Goal: Entertainment & Leisure: Browse casually

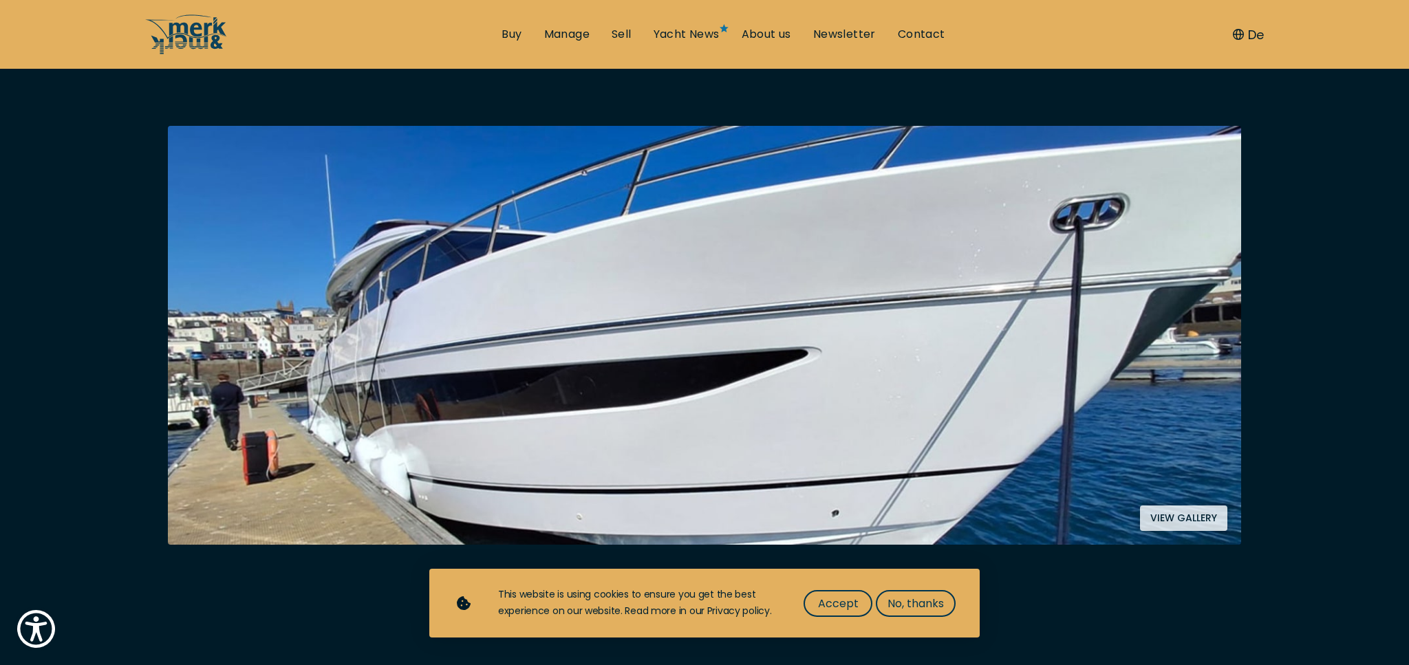
scroll to position [198, 0]
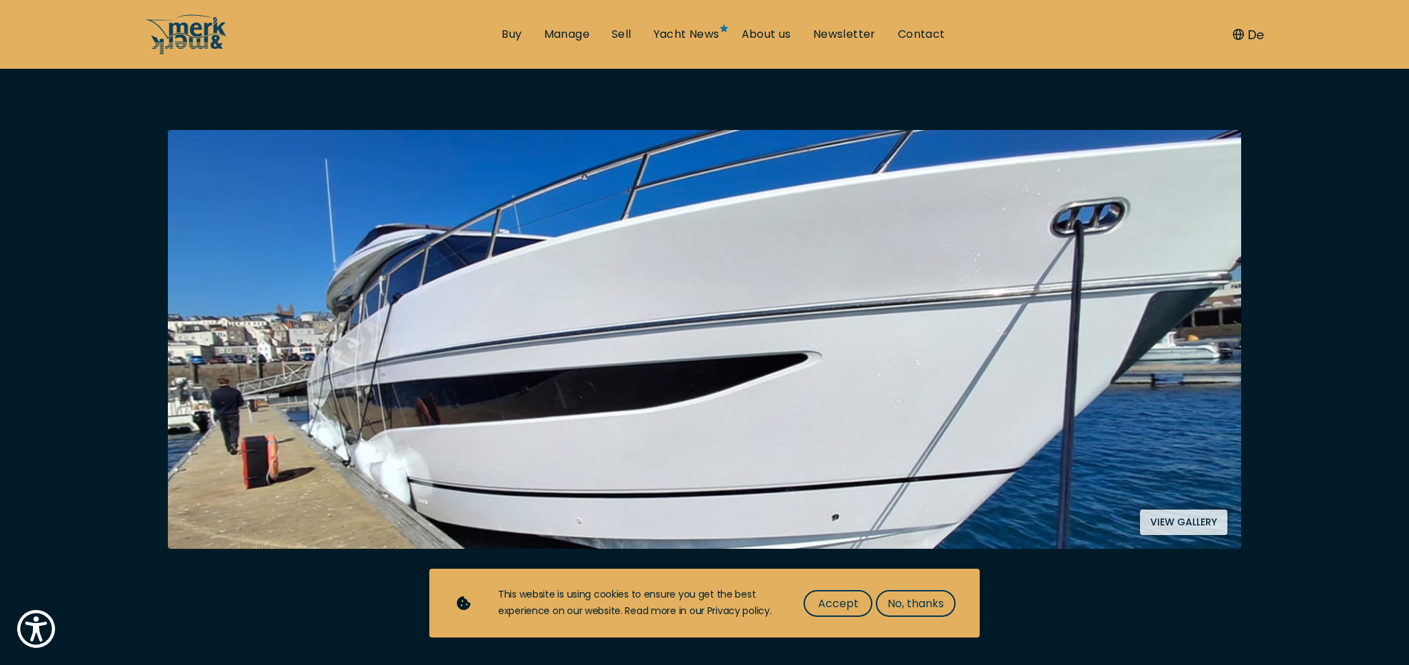
click at [1191, 518] on button "View gallery" at bounding box center [1183, 522] width 87 height 25
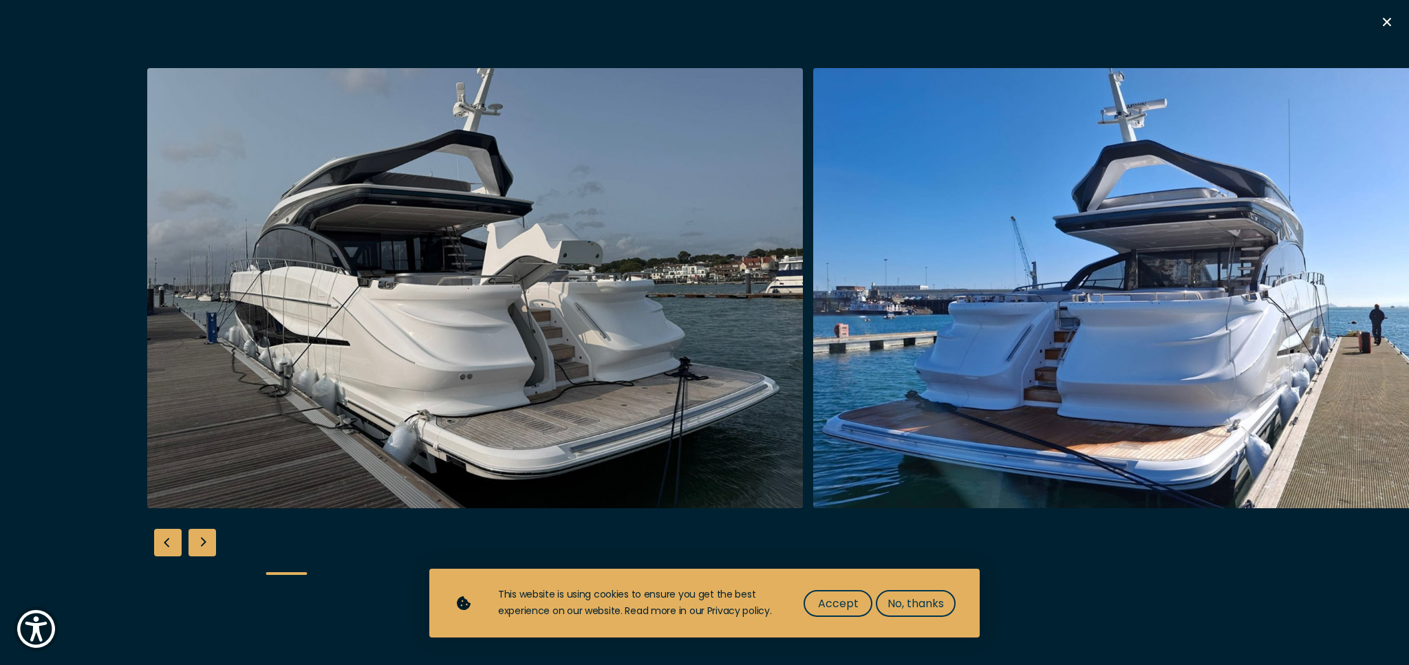
click at [204, 542] on div "Next slide" at bounding box center [203, 543] width 28 height 28
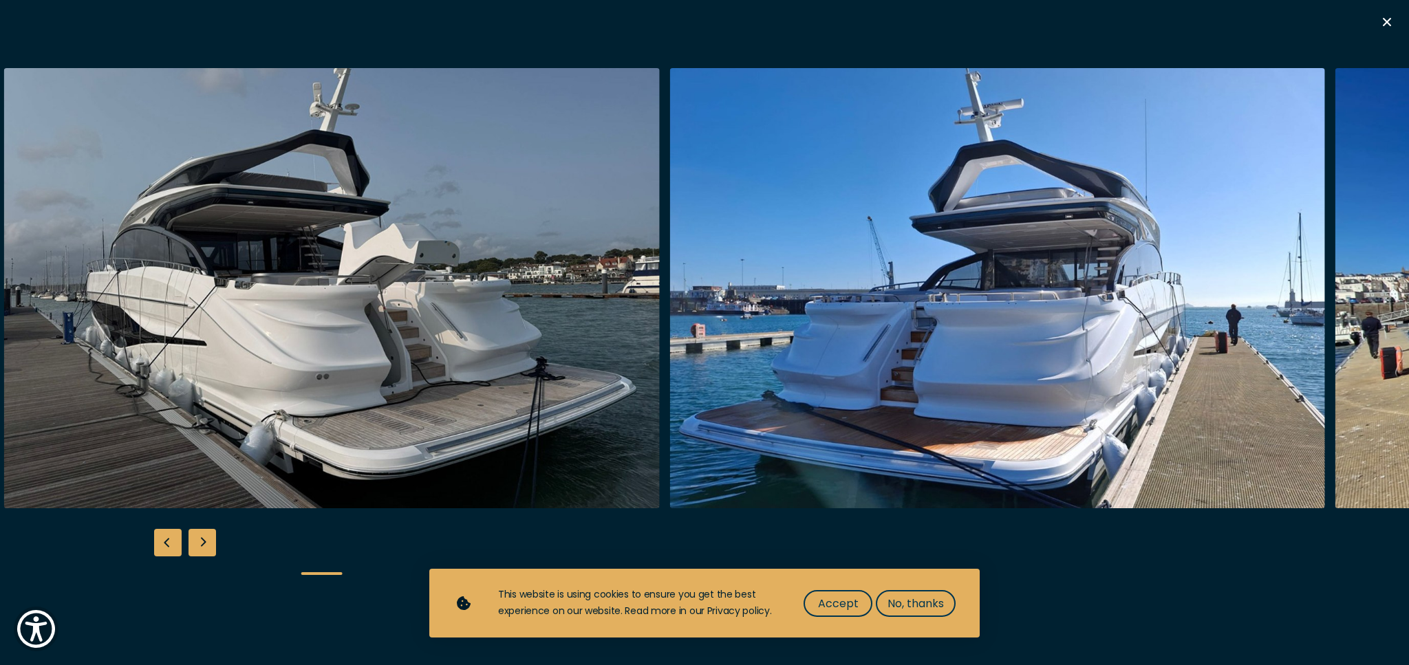
click at [204, 542] on div "Next slide" at bounding box center [203, 543] width 28 height 28
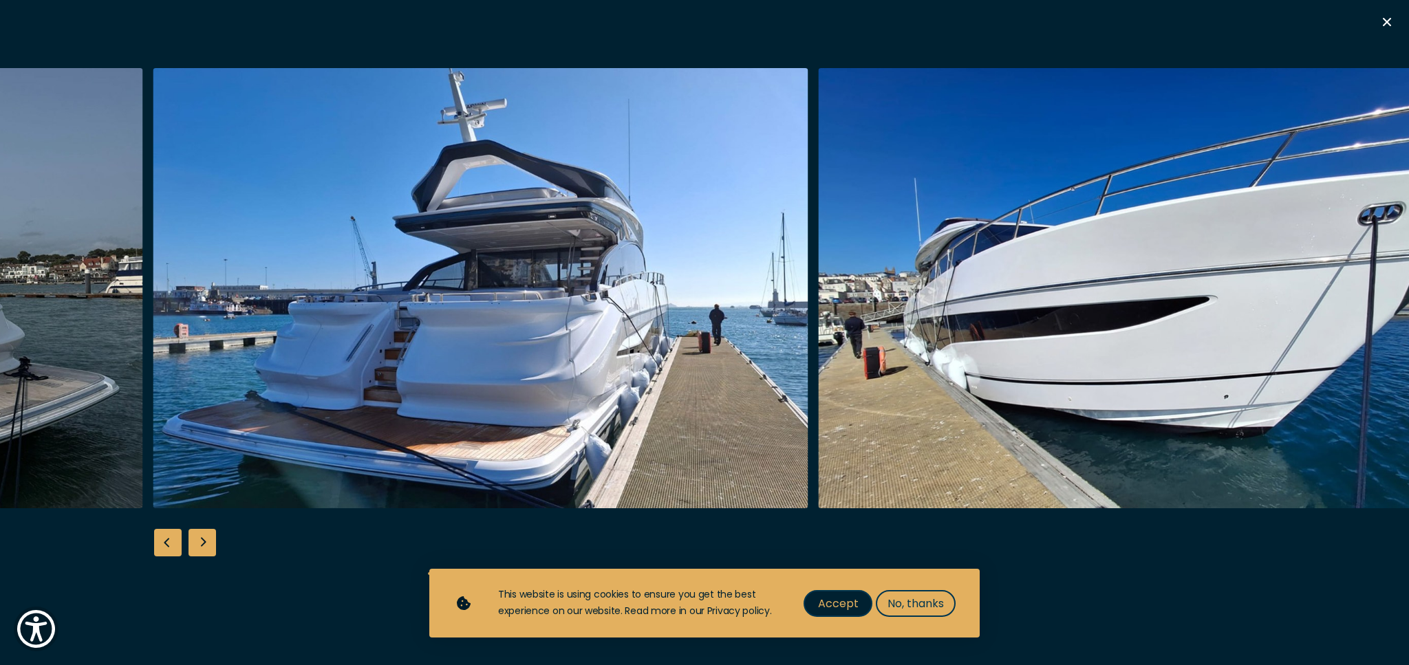
click at [837, 604] on span "Accept" at bounding box center [838, 603] width 41 height 17
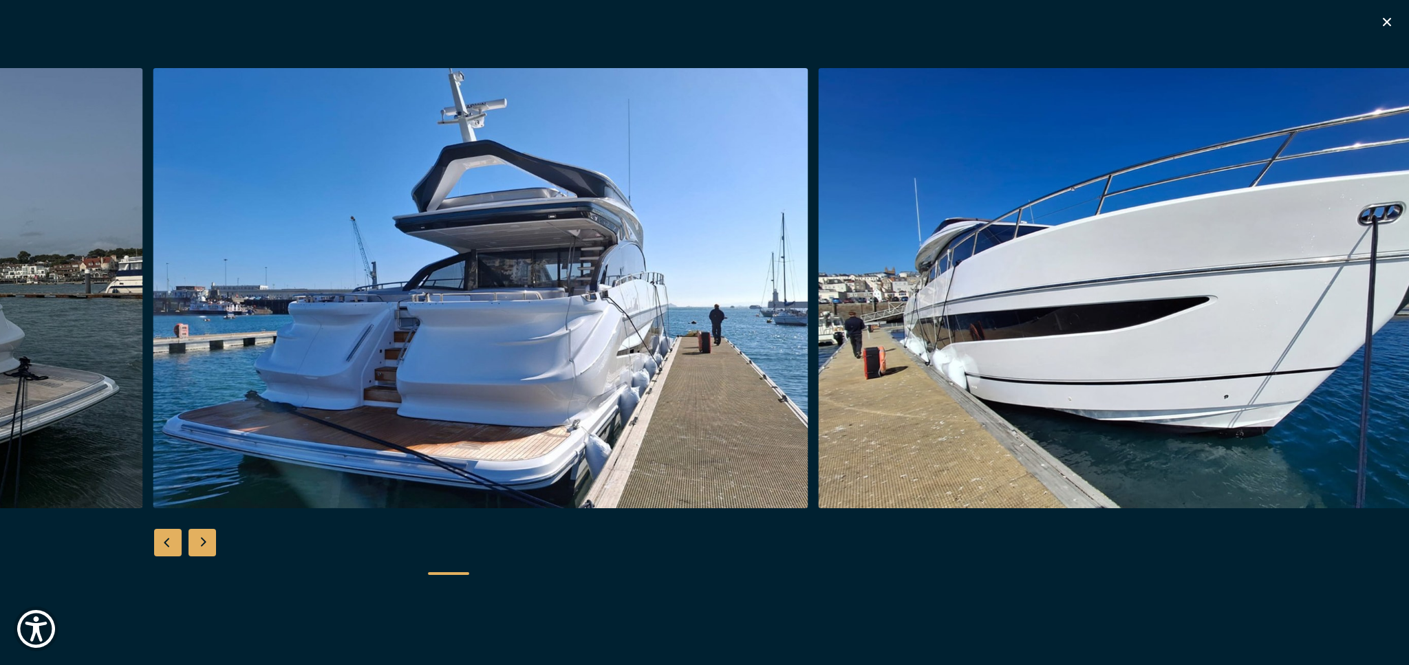
click at [204, 536] on div "Next slide" at bounding box center [203, 543] width 28 height 28
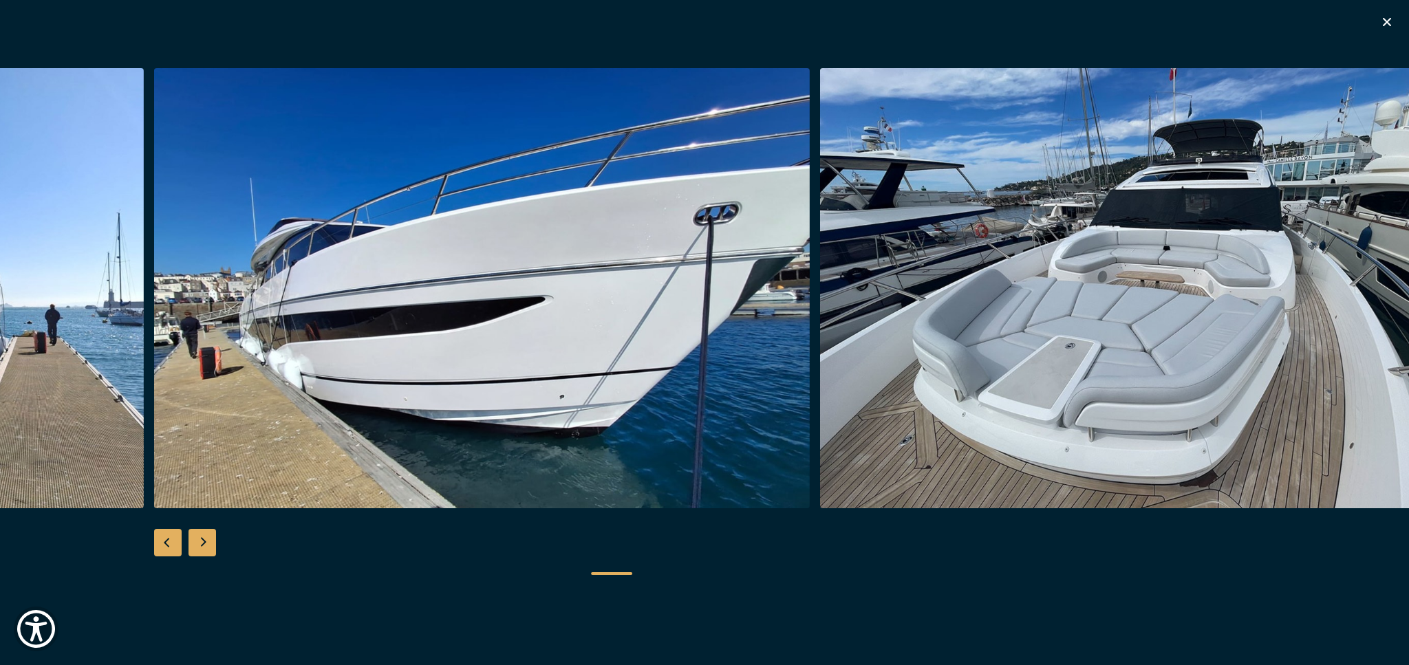
click at [204, 536] on div "Next slide" at bounding box center [203, 543] width 28 height 28
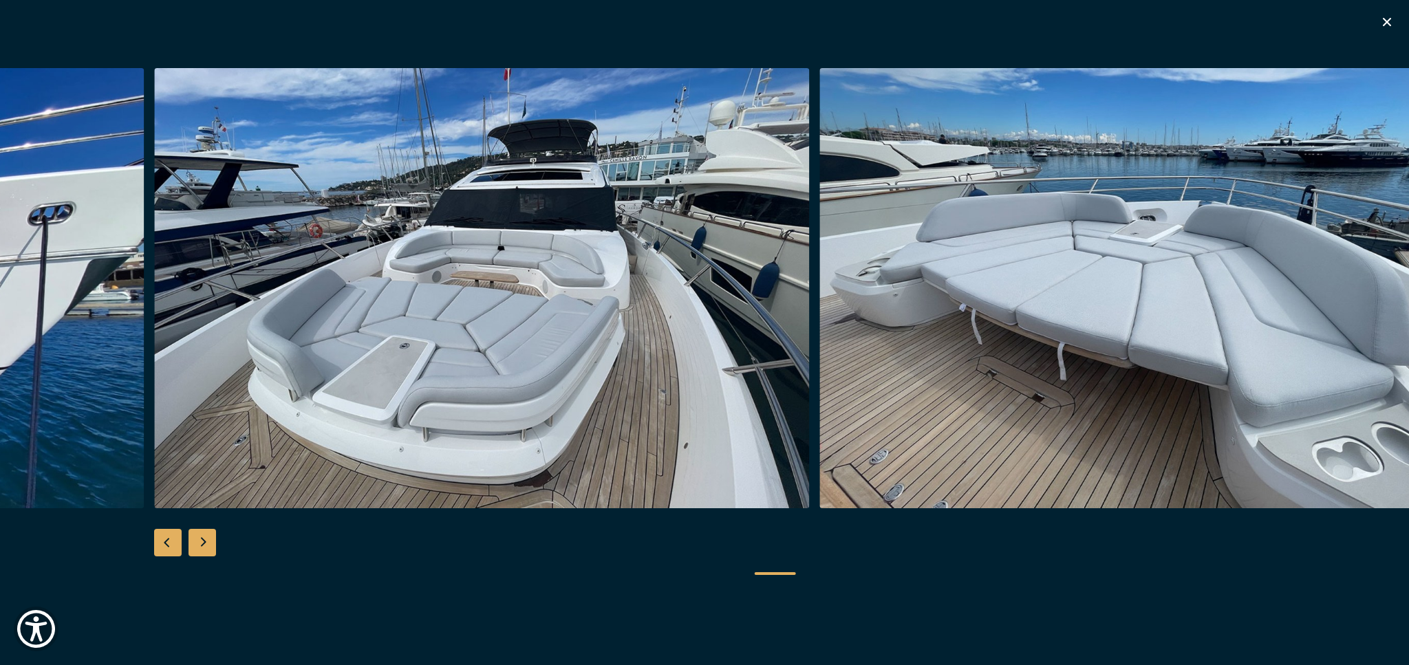
click at [204, 536] on div "Next slide" at bounding box center [203, 543] width 28 height 28
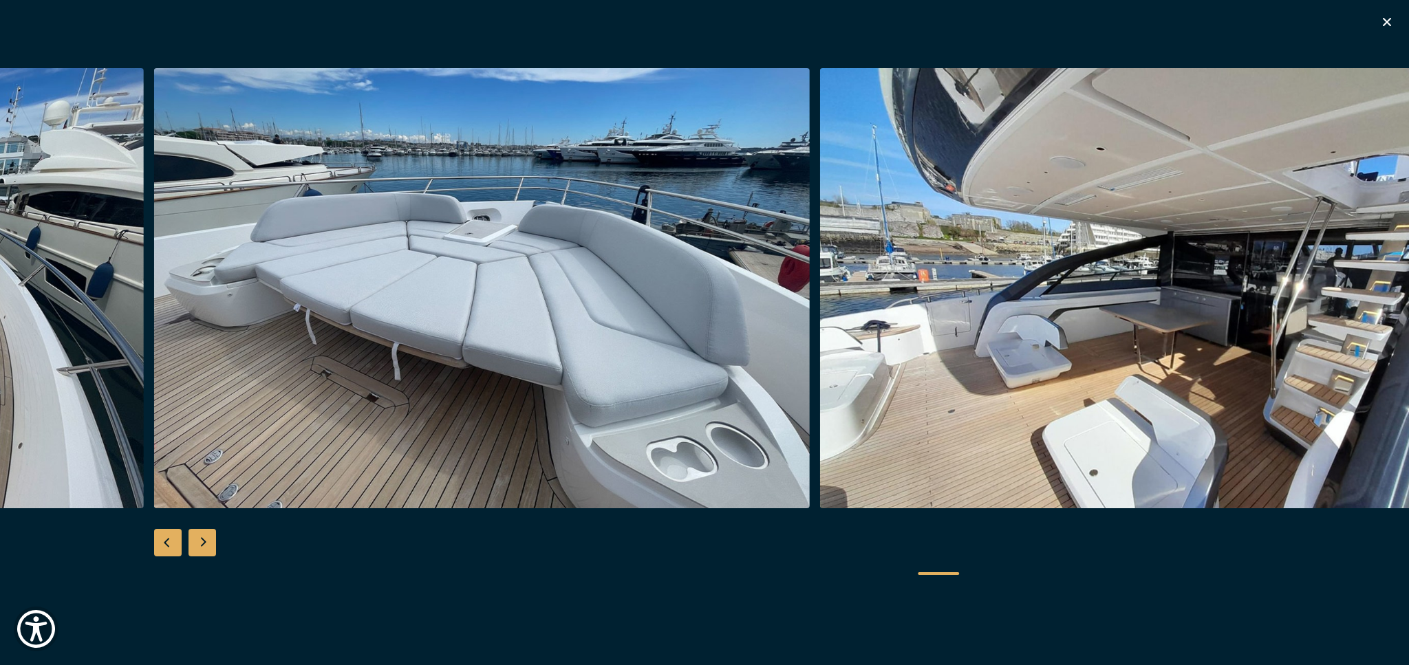
click at [204, 536] on div "Next slide" at bounding box center [203, 543] width 28 height 28
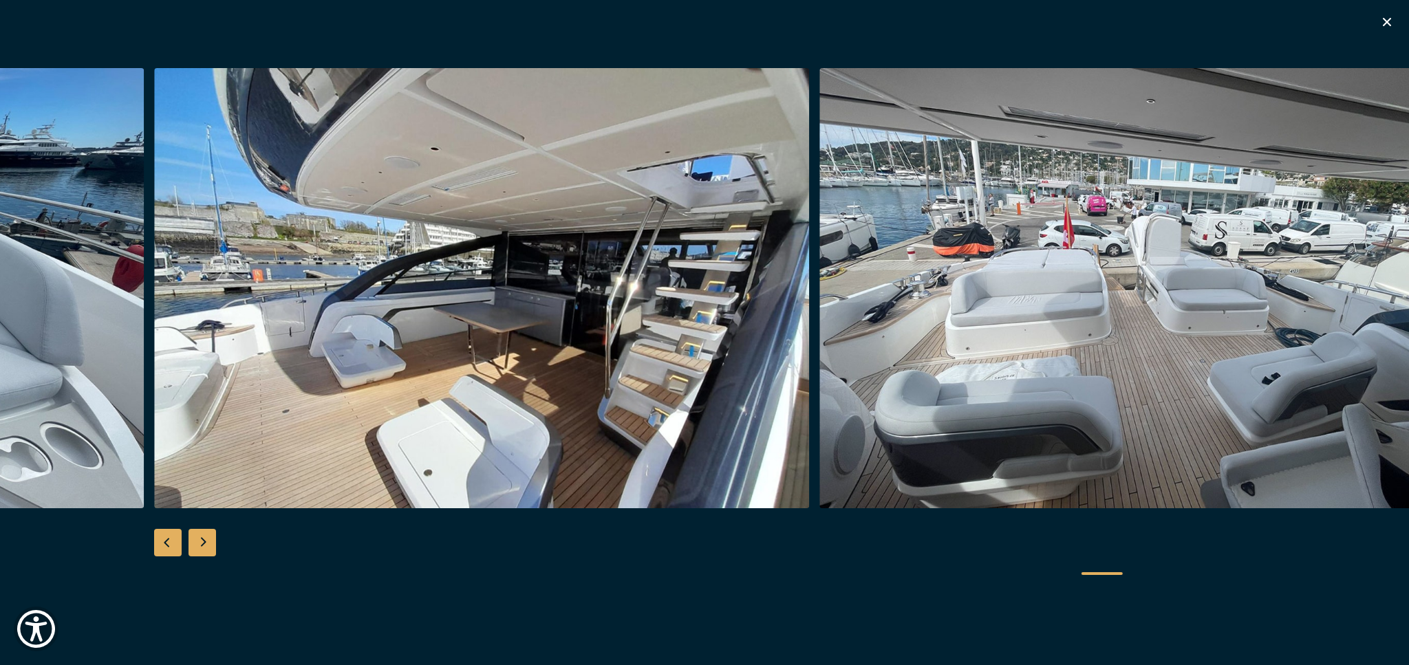
click at [162, 537] on div "Previous slide" at bounding box center [168, 543] width 28 height 28
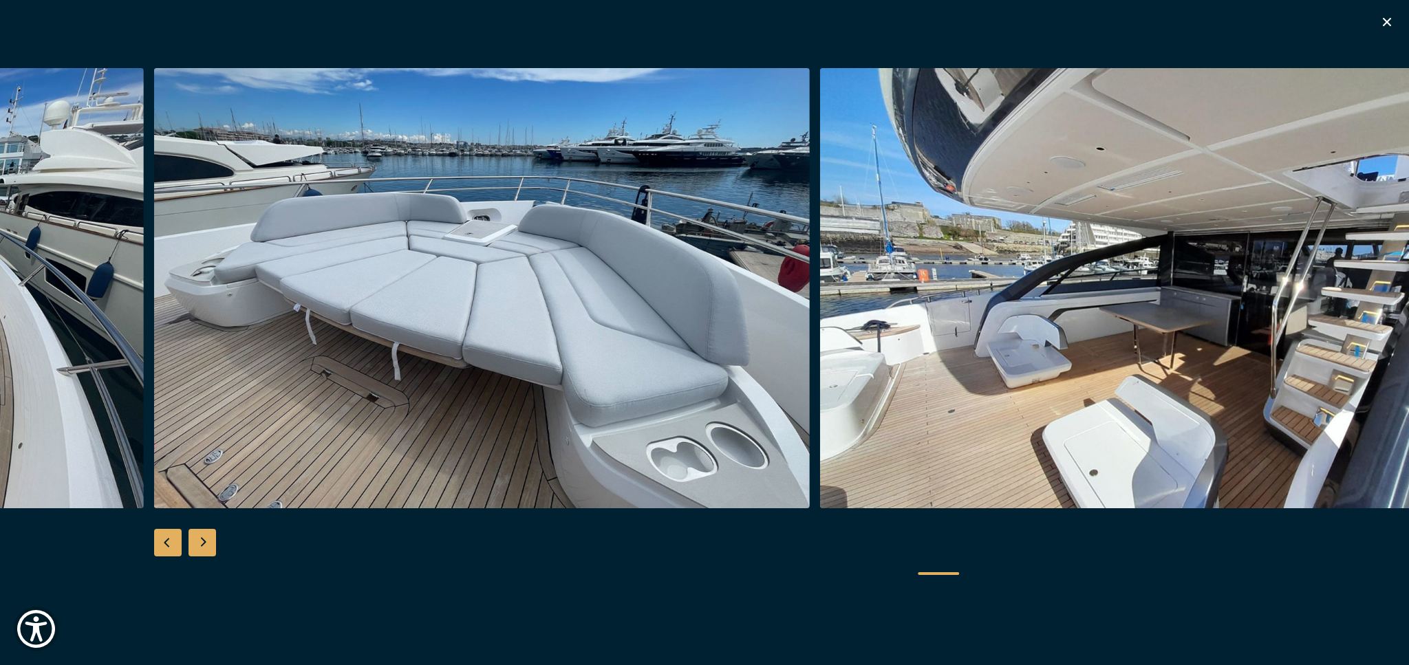
click at [200, 542] on div "Next slide" at bounding box center [203, 543] width 28 height 28
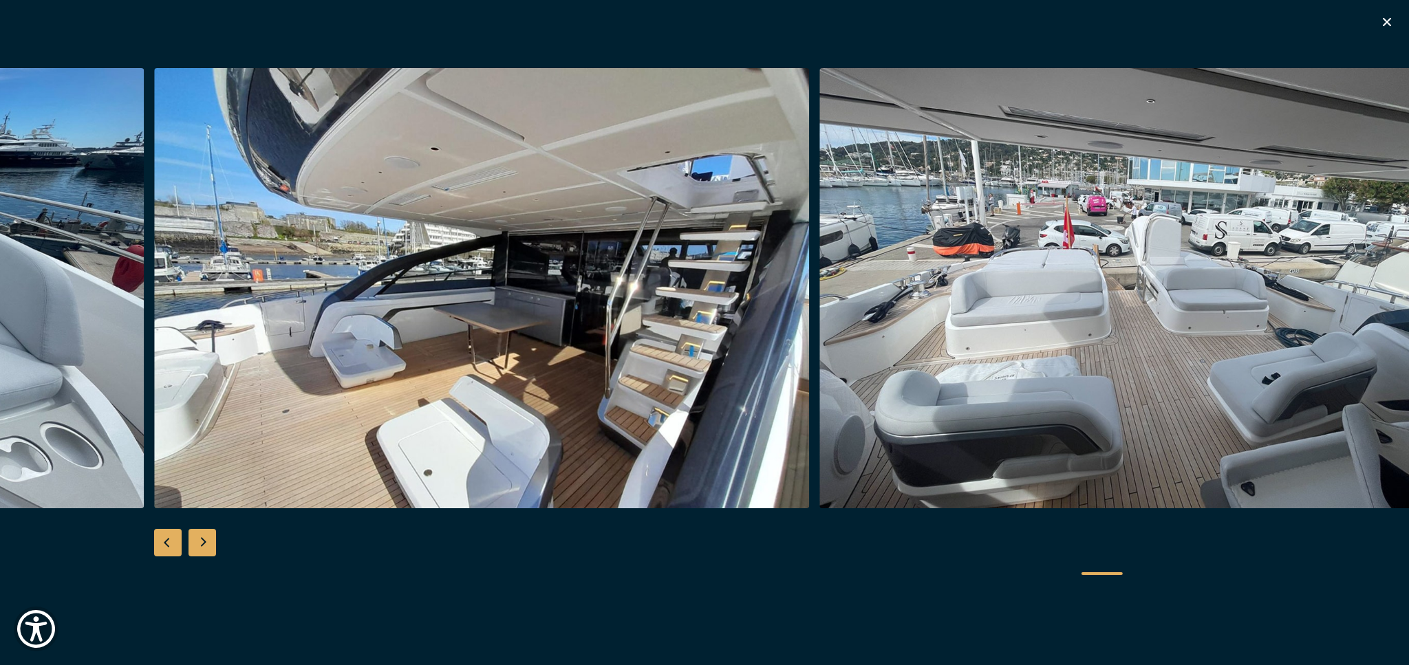
click at [199, 541] on div "Next slide" at bounding box center [203, 543] width 28 height 28
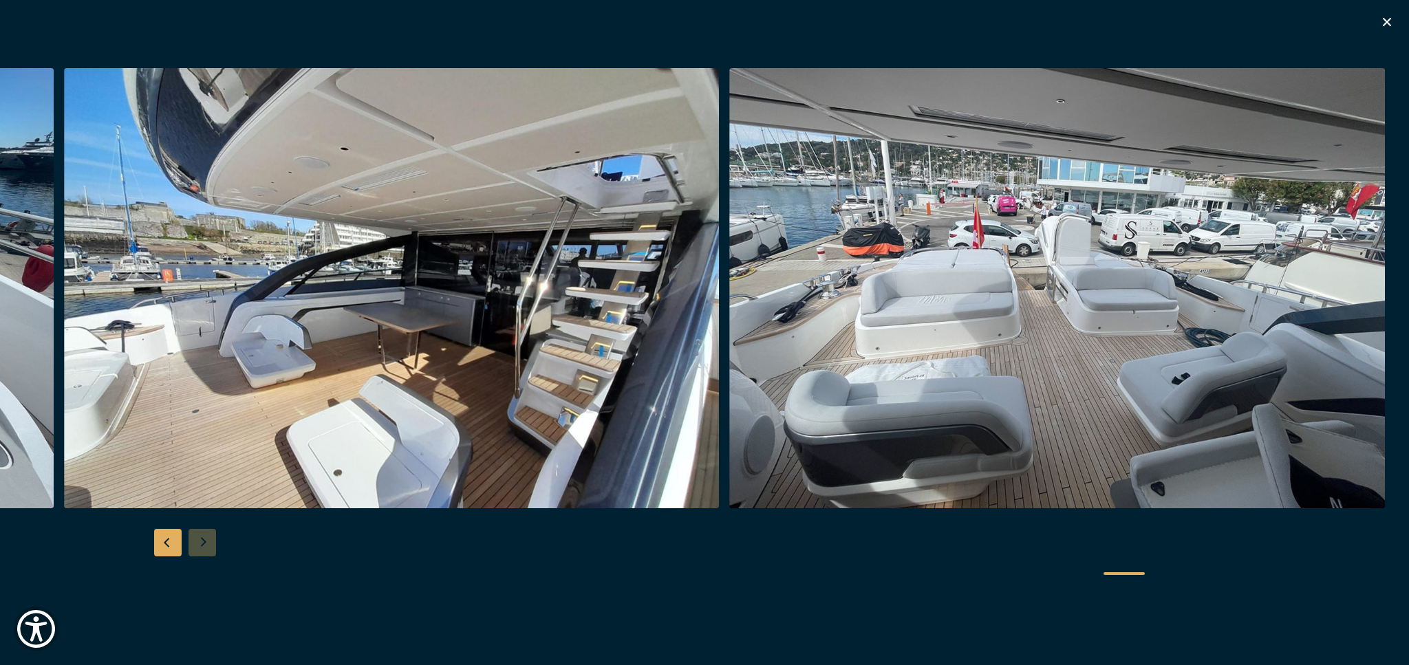
click at [200, 541] on div at bounding box center [704, 333] width 1409 height 530
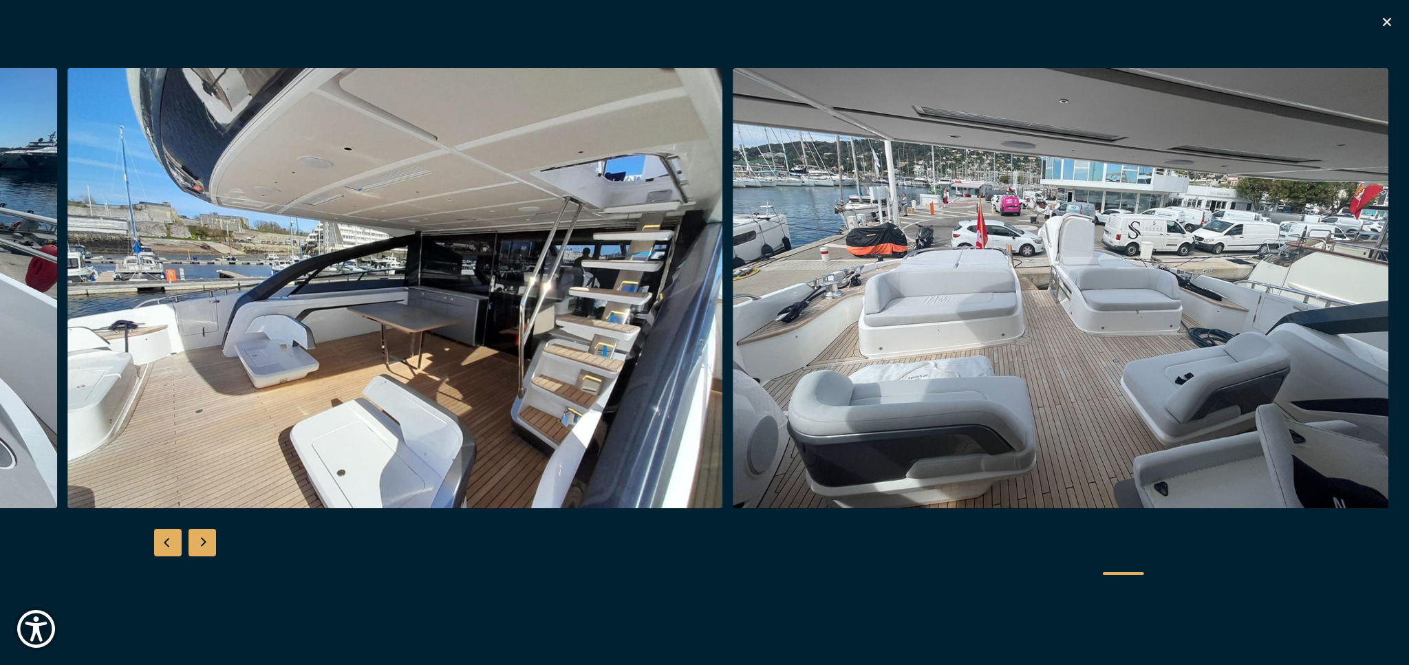
click at [201, 539] on div "Next slide" at bounding box center [203, 543] width 28 height 28
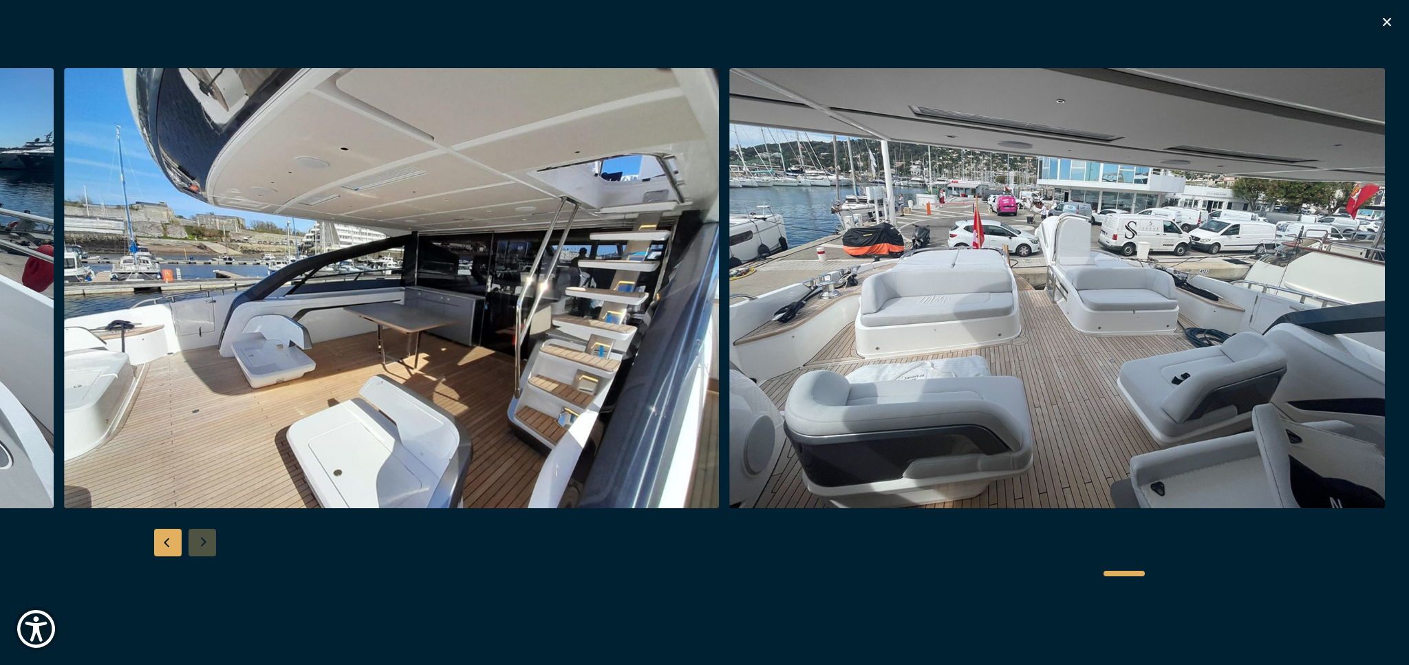
click at [1128, 572] on div at bounding box center [1124, 574] width 41 height 6
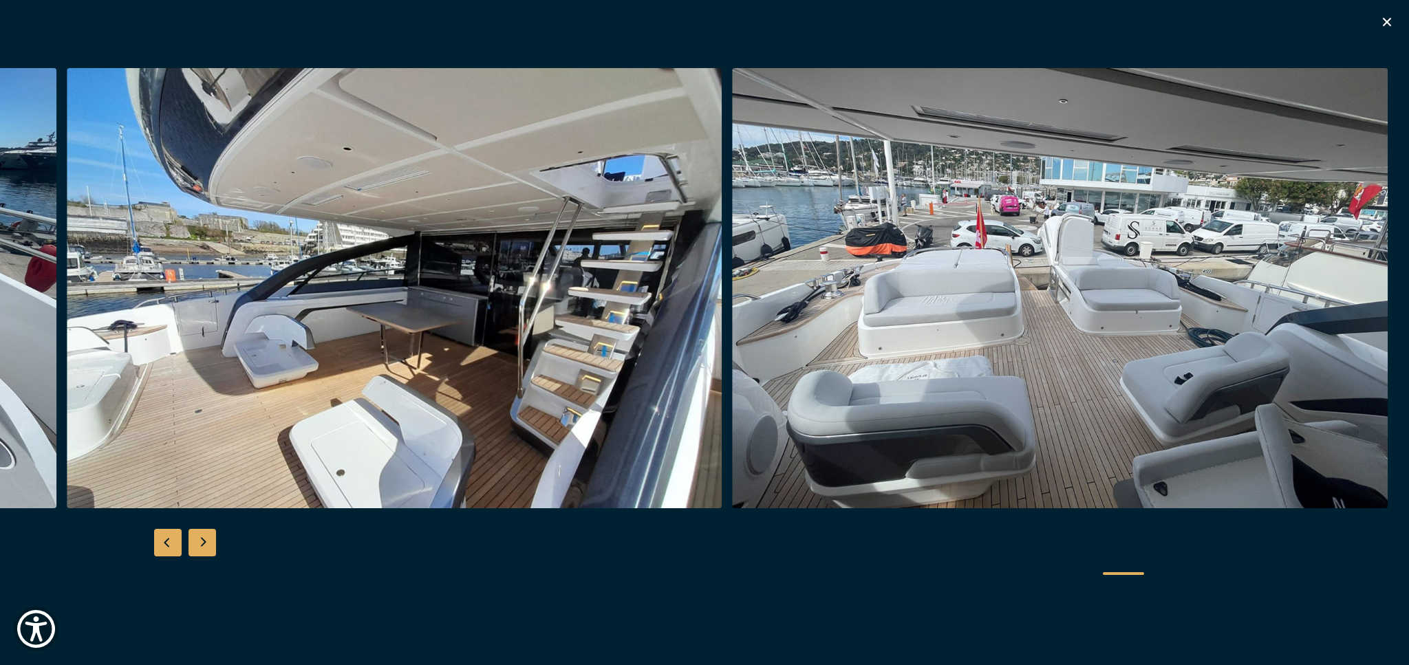
click at [169, 548] on div "Previous slide" at bounding box center [168, 543] width 28 height 28
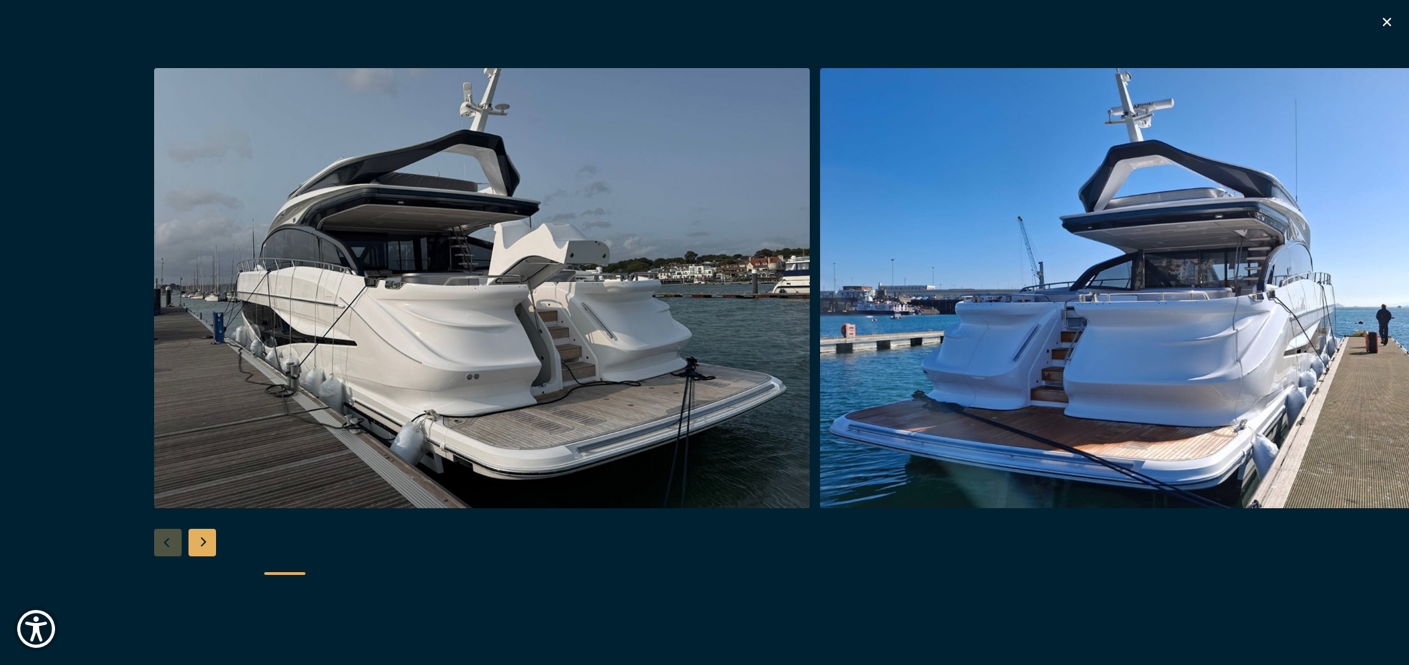
click at [1395, 21] on icon "button" at bounding box center [1387, 22] width 17 height 17
